Goal: Obtain resource: Download file/media

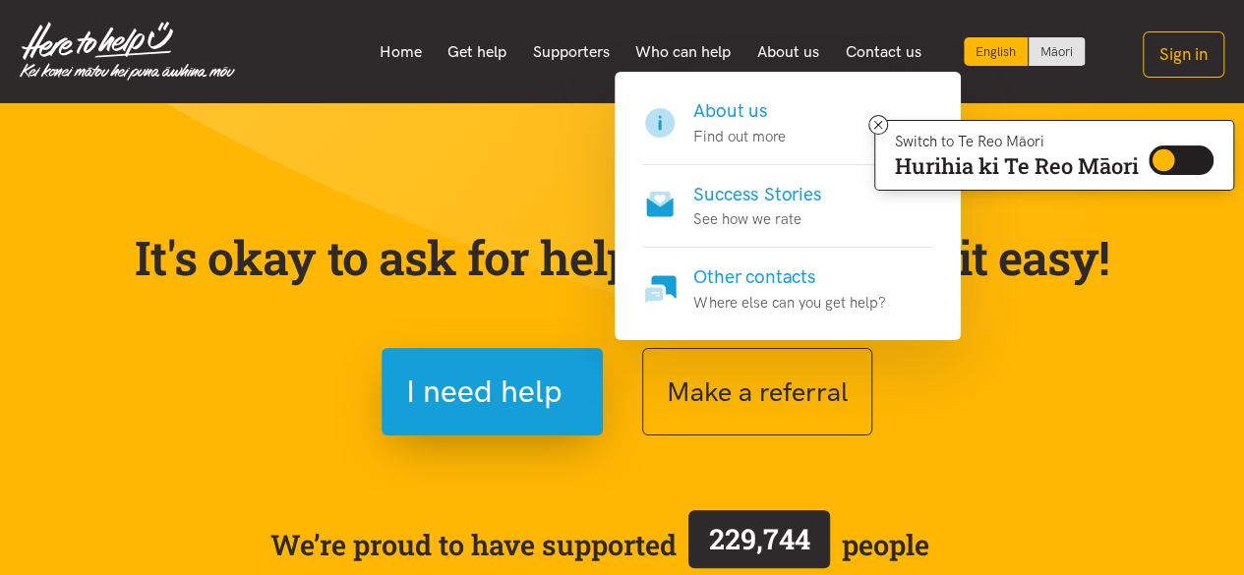
click at [733, 115] on h4 "About us" at bounding box center [738, 111] width 91 height 28
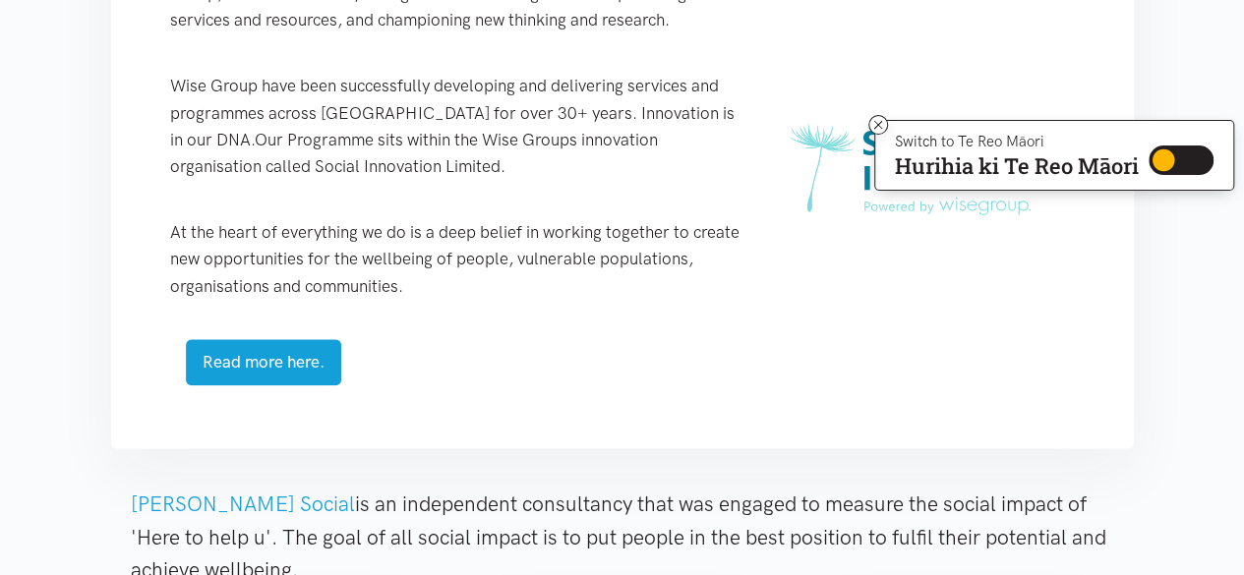
scroll to position [976, 0]
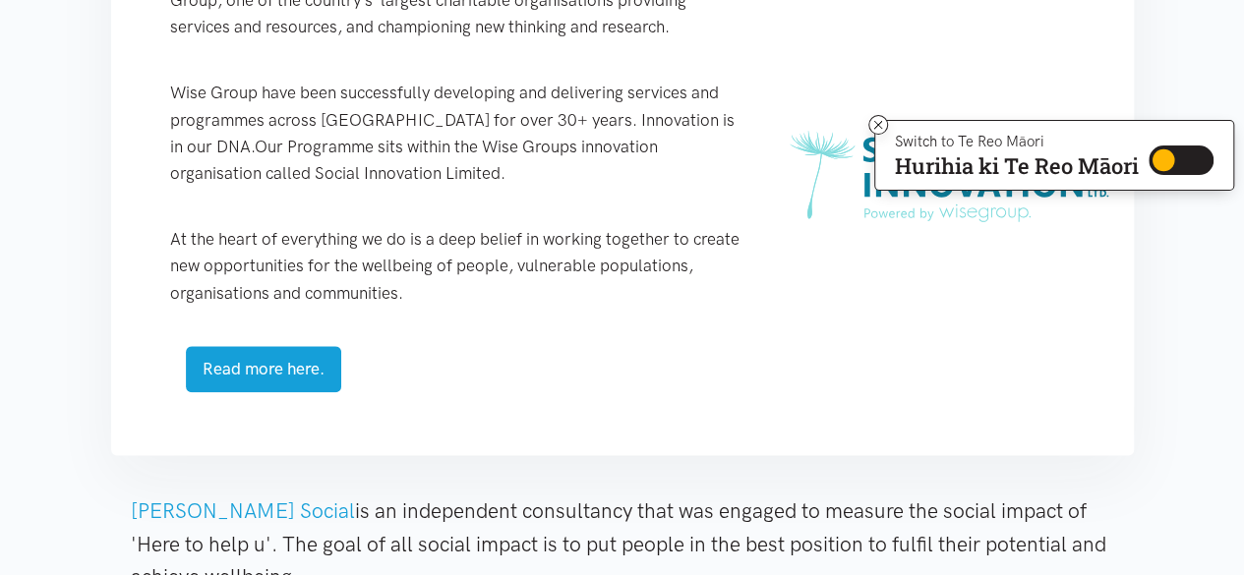
click at [1243, 225] on html "Skip to content Switch to Te Reo Māori Hurihia ki Te Reo Māori Switch to Te Reo…" at bounding box center [622, 553] width 1244 height 3059
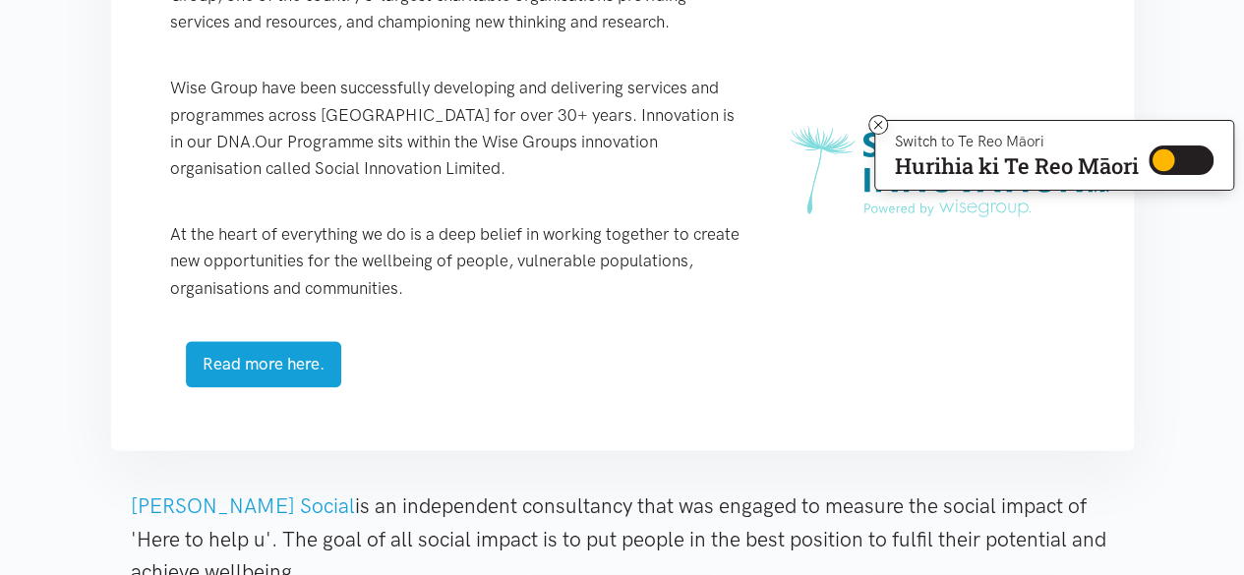
scroll to position [970, 0]
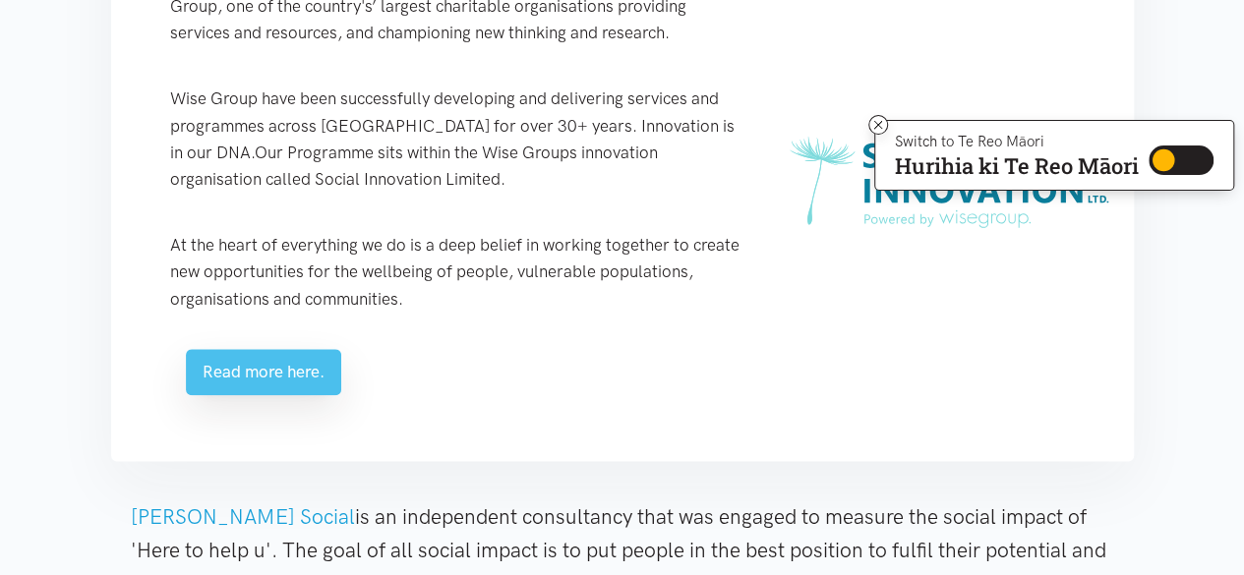
click at [268, 369] on link "Read more here." at bounding box center [263, 372] width 155 height 46
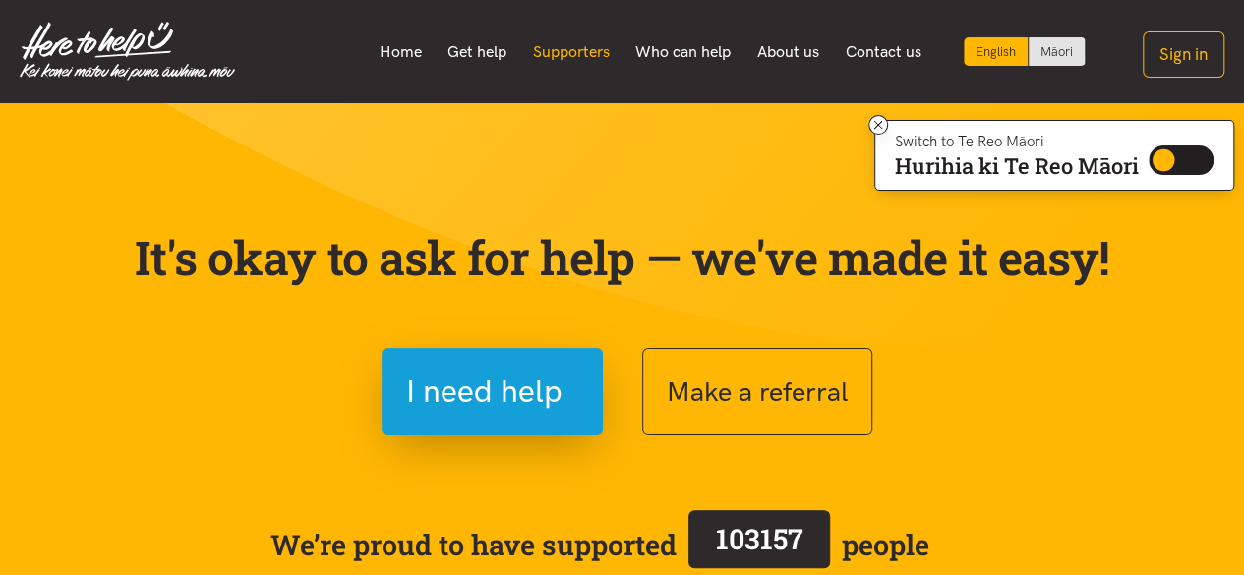
click at [602, 54] on link "Supporters" at bounding box center [570, 51] width 103 height 41
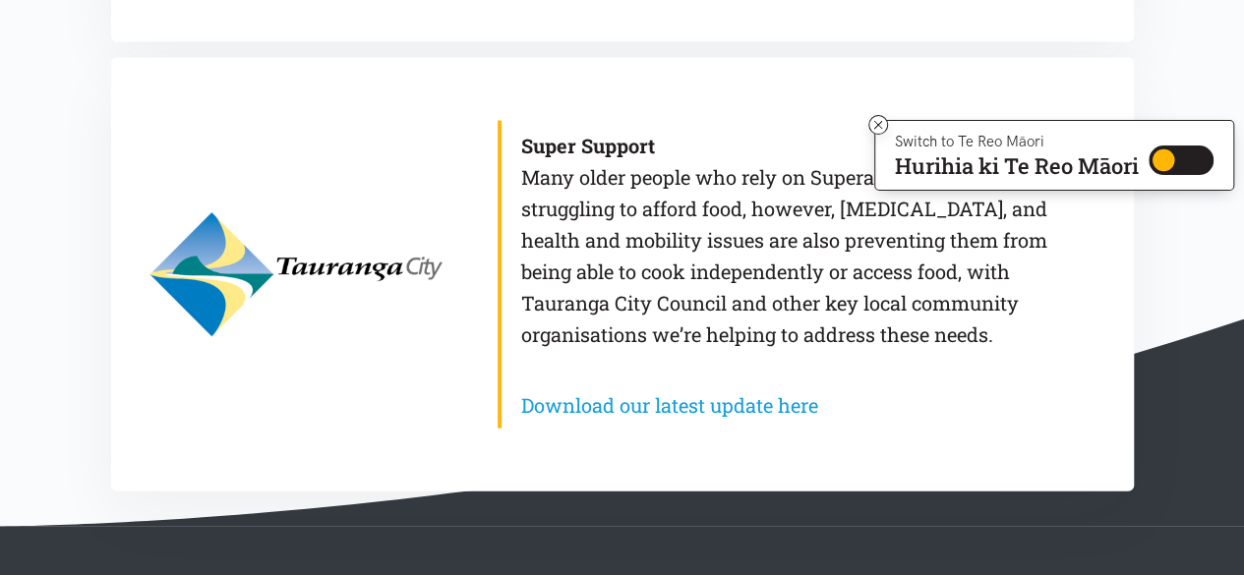
scroll to position [1955, 0]
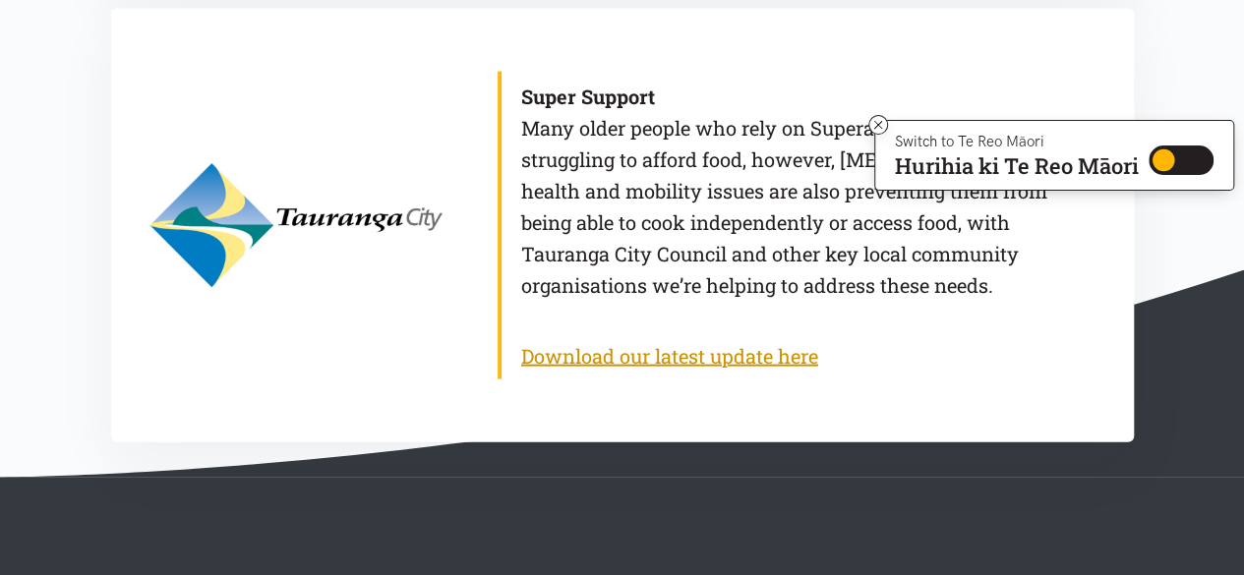
click at [615, 349] on link "Download our latest update here" at bounding box center [669, 356] width 297 height 26
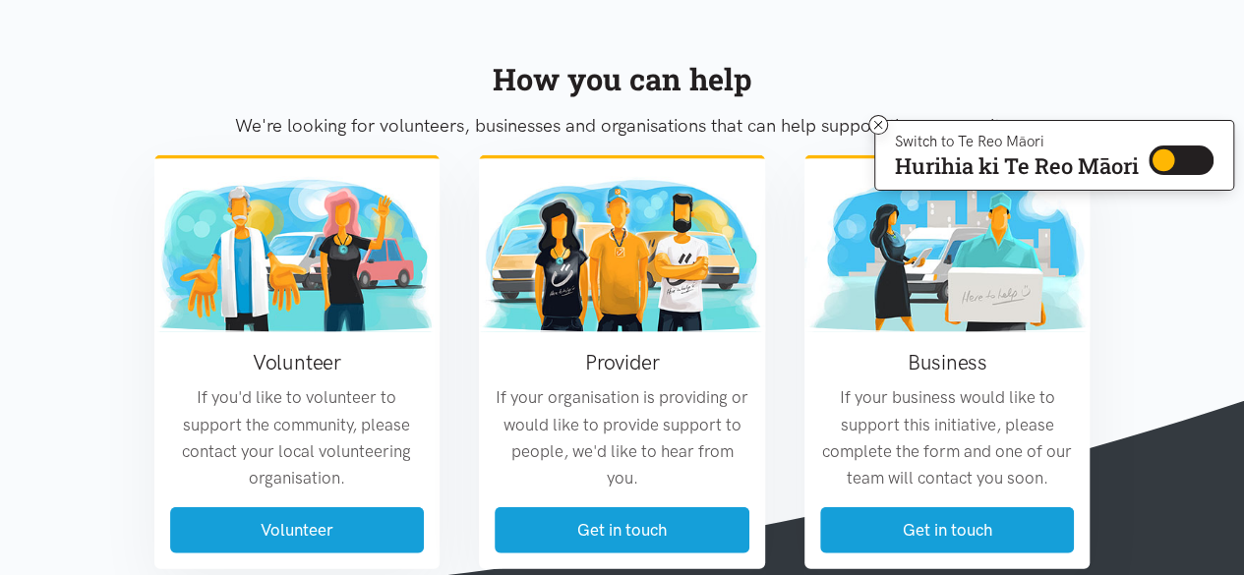
scroll to position [2110, 0]
